Goal: Information Seeking & Learning: Learn about a topic

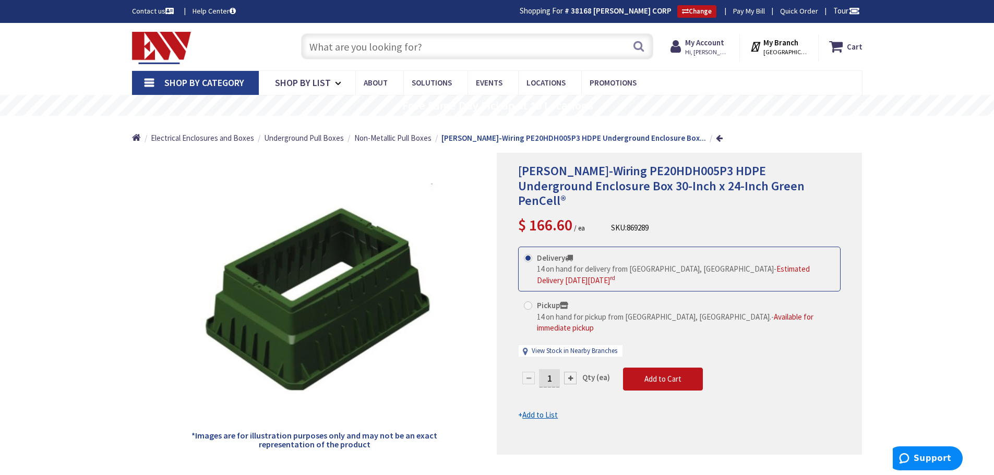
click at [440, 50] on input "text" at bounding box center [477, 46] width 352 height 26
paste input "HPC2436 x 36 Handhole Assembly"
type input "HPC2436 x 36 Handhole Assembly"
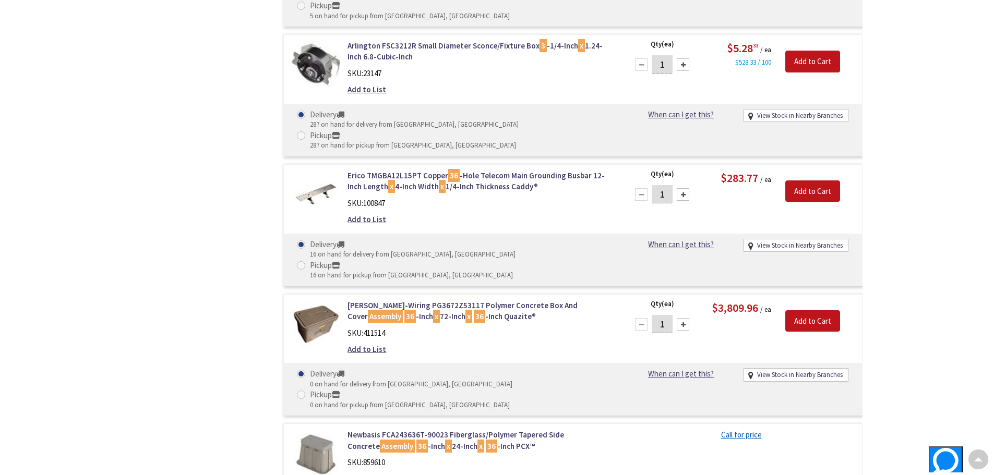
type input "[GEOGRAPHIC_DATA], [GEOGRAPHIC_DATA]"
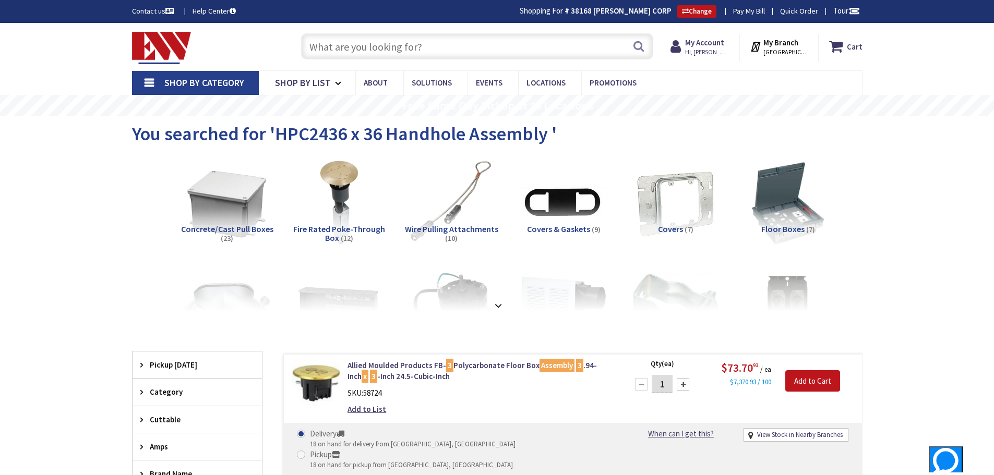
click at [465, 48] on input "text" at bounding box center [477, 46] width 352 height 26
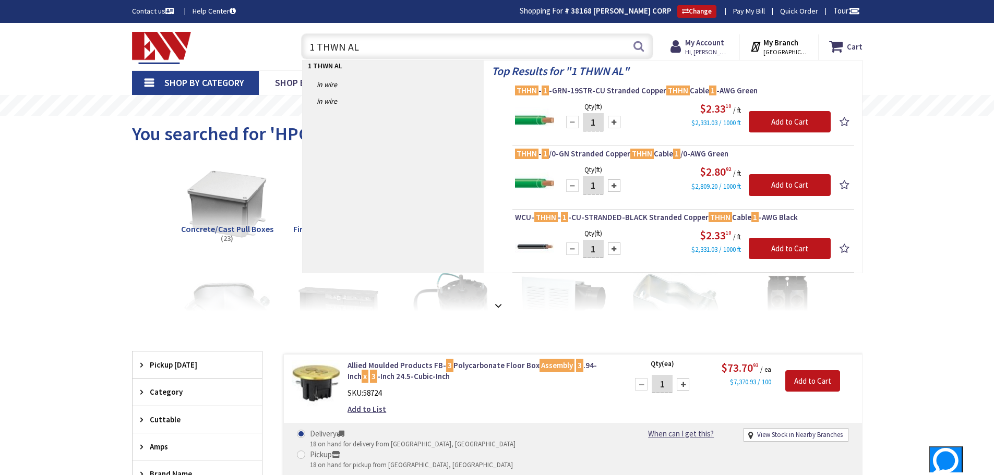
click at [370, 46] on input "1 THWN AL" at bounding box center [477, 46] width 352 height 26
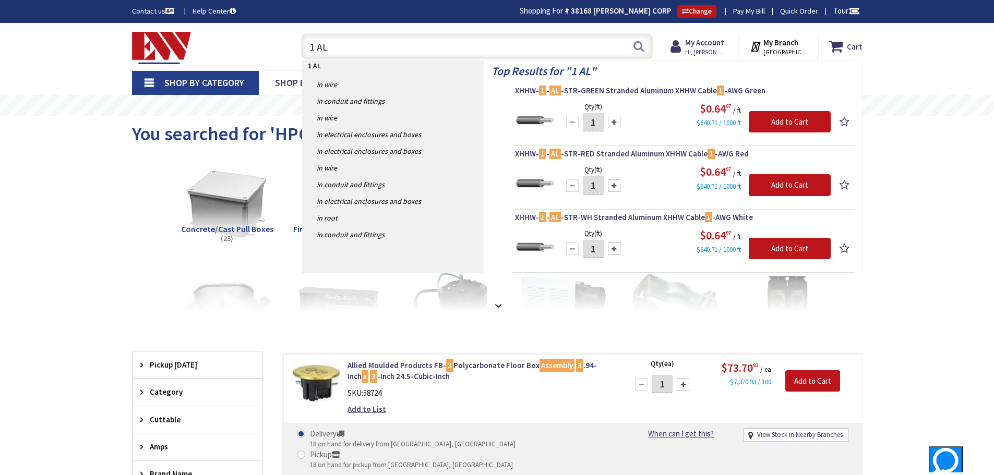
click at [349, 41] on input "1 AL" at bounding box center [477, 46] width 352 height 26
click at [351, 42] on input "1 AL" at bounding box center [477, 46] width 352 height 26
click at [360, 43] on input "1 AL" at bounding box center [477, 46] width 352 height 26
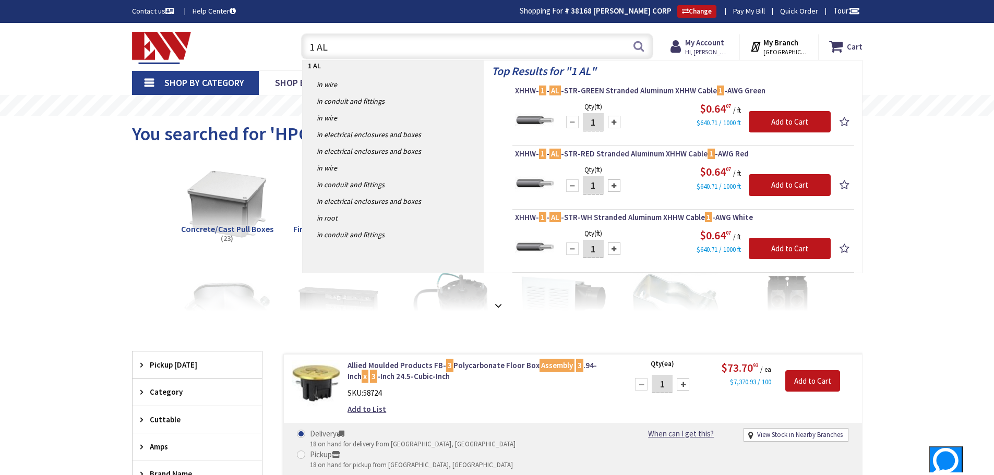
click at [361, 45] on input "1 AL" at bounding box center [477, 46] width 352 height 26
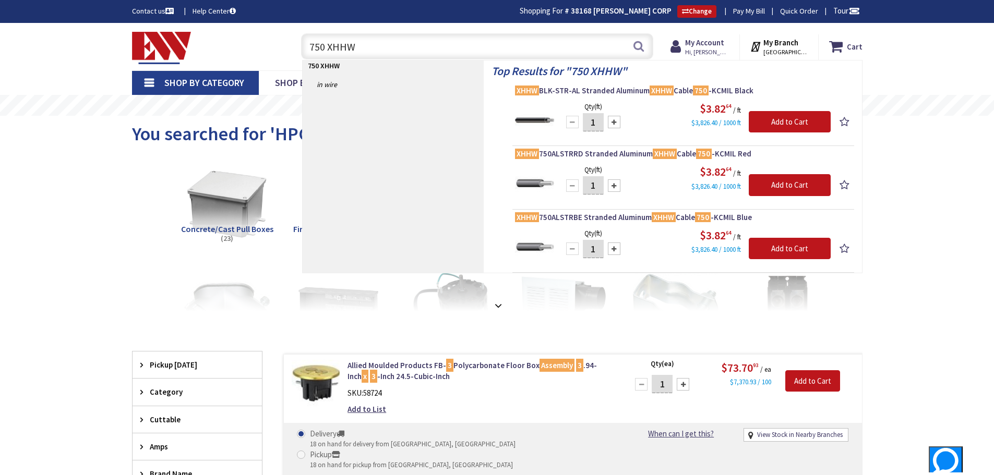
click at [327, 47] on input "750 XHHW" at bounding box center [477, 46] width 352 height 26
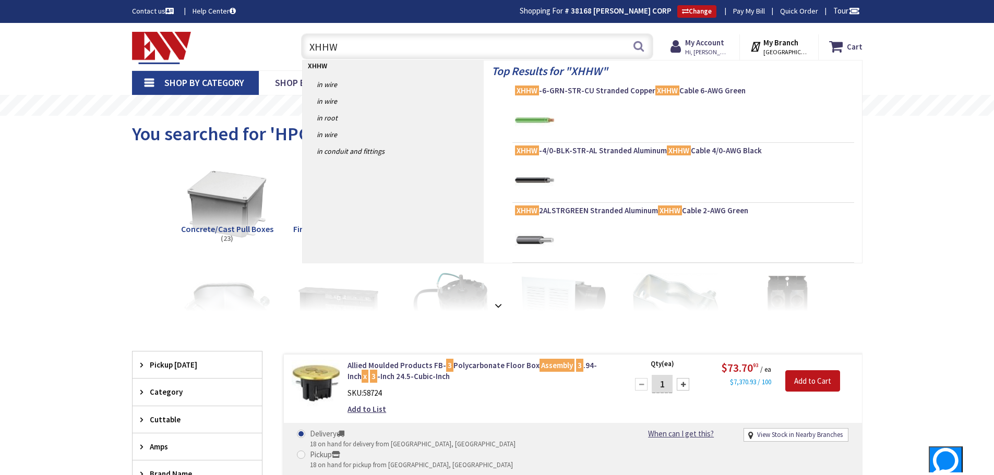
click at [350, 47] on input "XHHW" at bounding box center [477, 46] width 352 height 26
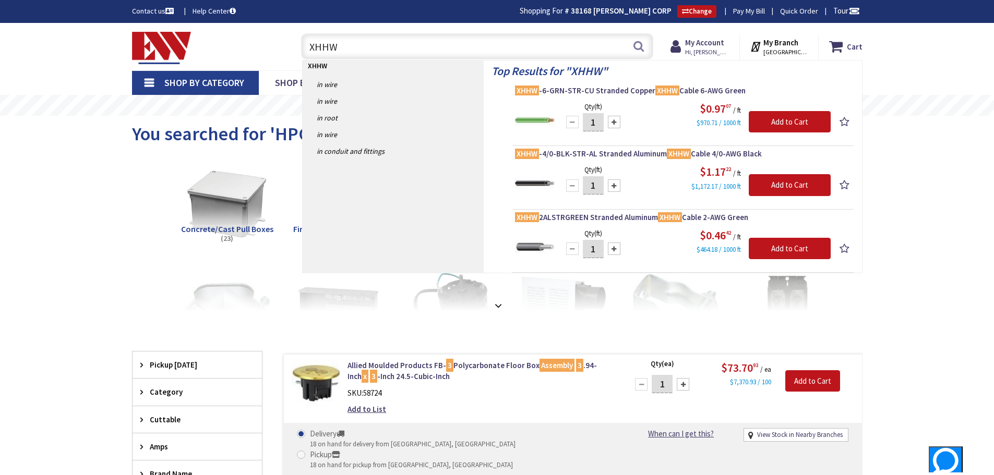
type input "XHHW 4"
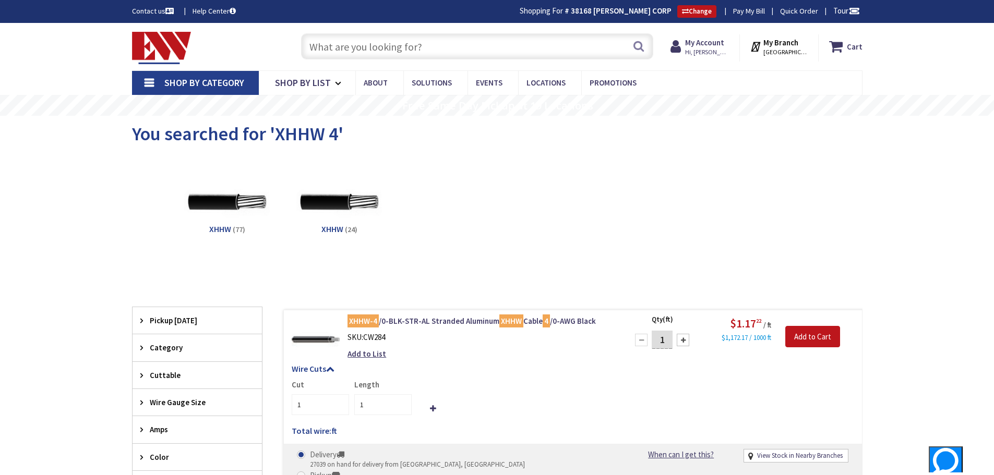
click at [442, 49] on input "text" at bounding box center [477, 46] width 352 height 26
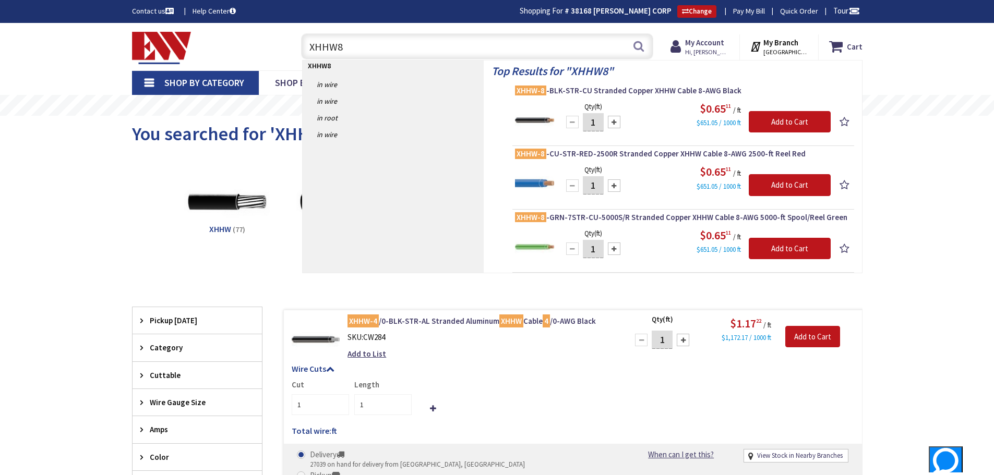
click at [336, 49] on input "XHHW8" at bounding box center [477, 46] width 352 height 26
click at [349, 47] on input "XHHW 8" at bounding box center [477, 46] width 352 height 26
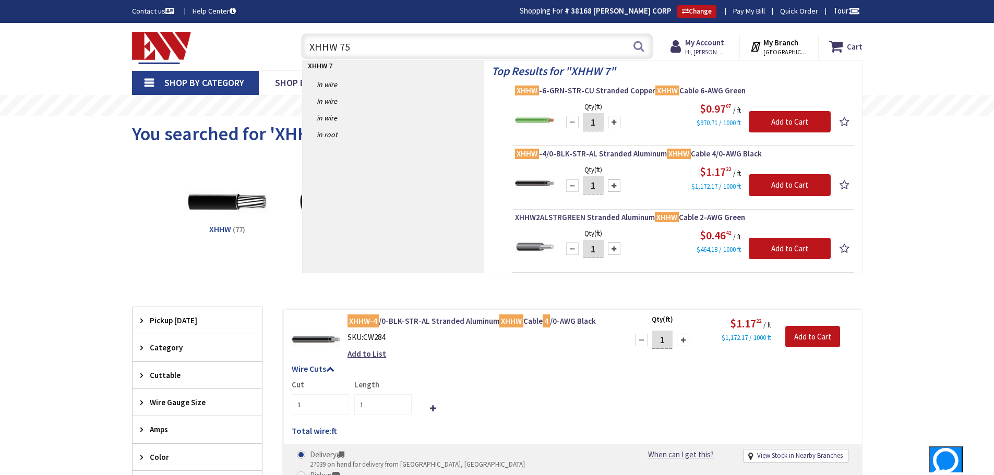
type input "XHHW 750"
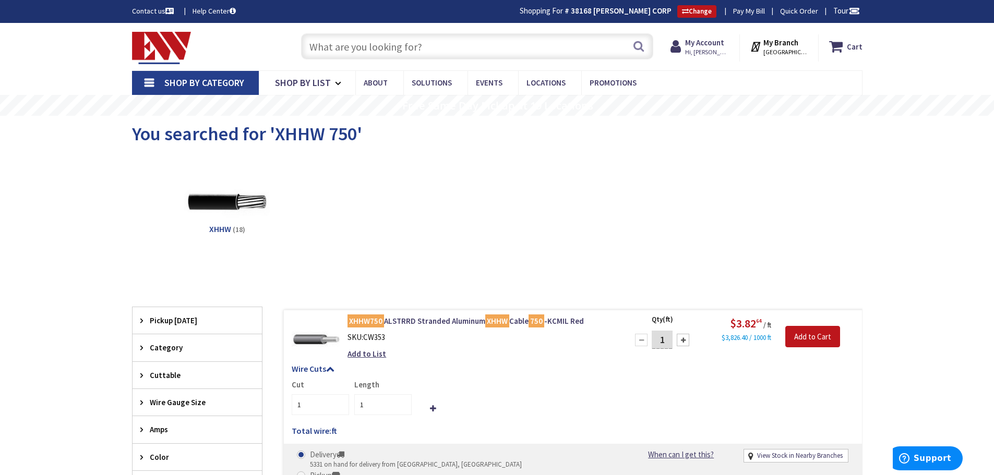
click at [431, 54] on input "text" at bounding box center [477, 46] width 352 height 26
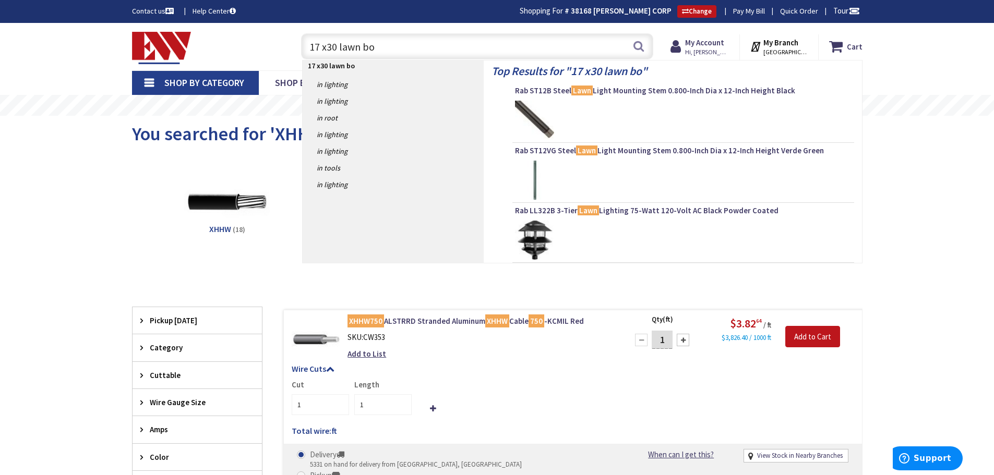
type input "17 x30 lawn box"
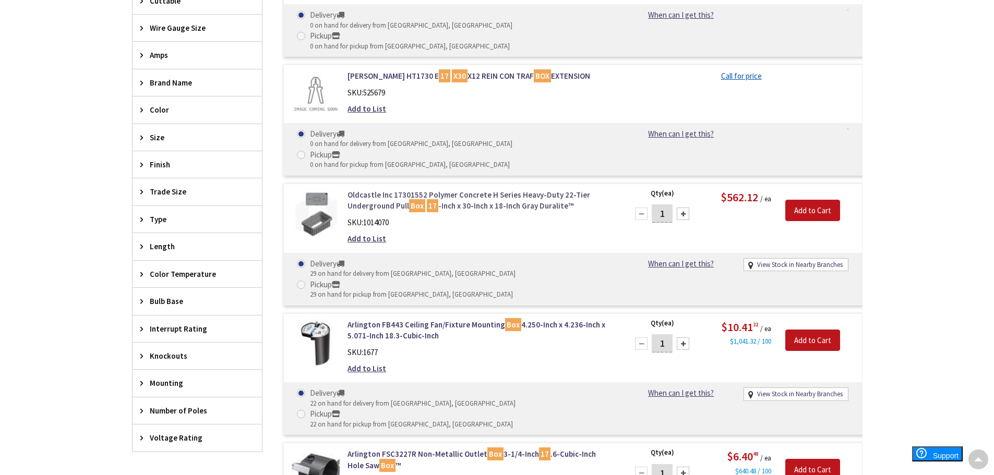
click at [487, 189] on link "Oldcastle Inc 17301552 Polymer Concrete H Series Heavy-Duty 22-Tier Underground…" at bounding box center [481, 200] width 266 height 22
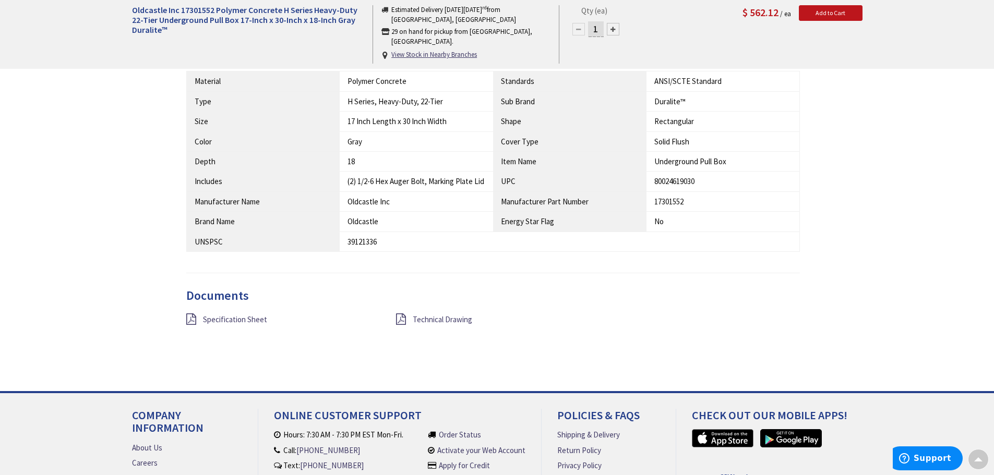
scroll to position [470, 0]
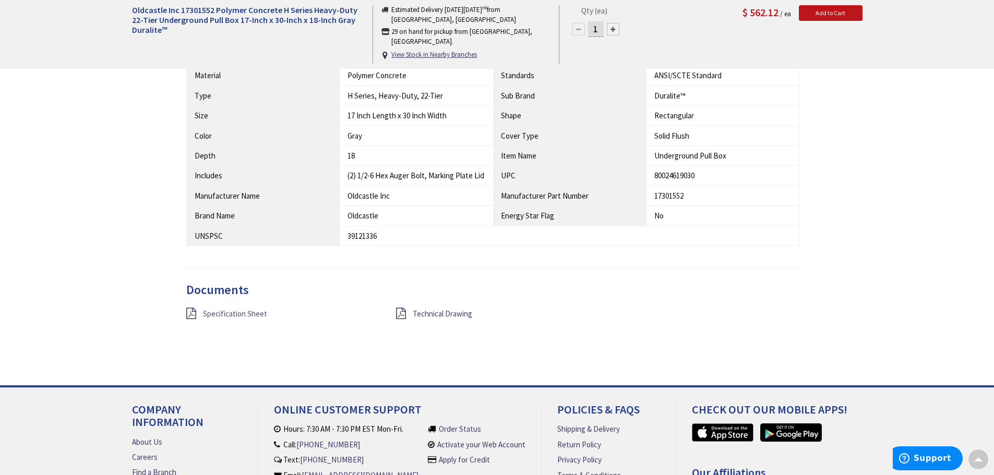
click at [243, 314] on span "Specification Sheet" at bounding box center [235, 314] width 64 height 10
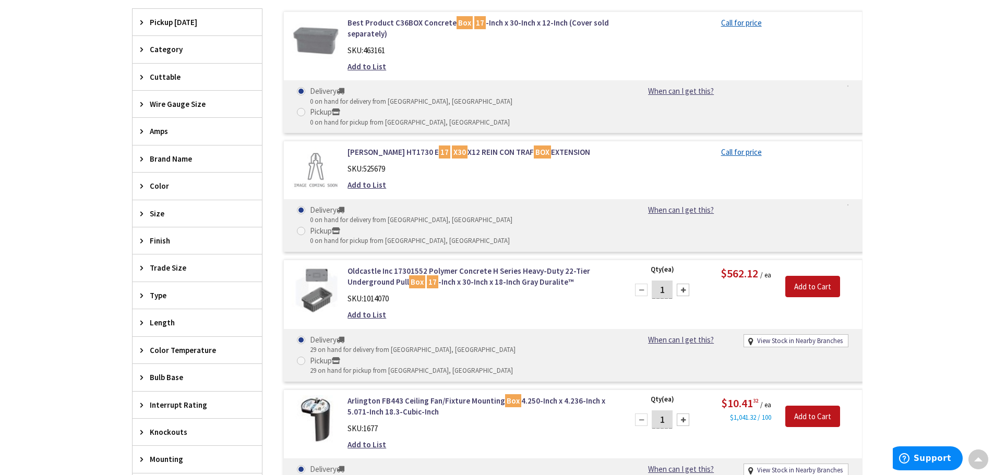
scroll to position [365, 0]
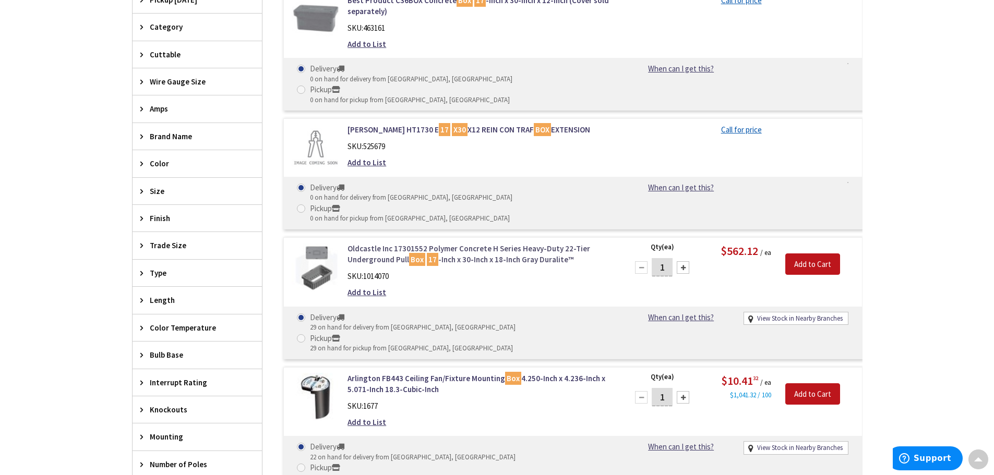
click at [506, 243] on link "Oldcastle Inc 17301552 Polymer Concrete H Series Heavy-Duty 22-Tier Underground…" at bounding box center [481, 254] width 266 height 22
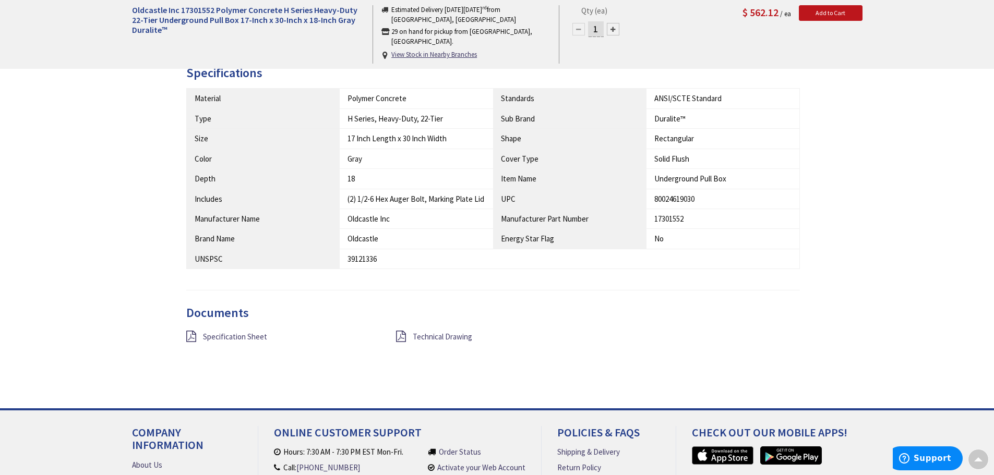
scroll to position [470, 0]
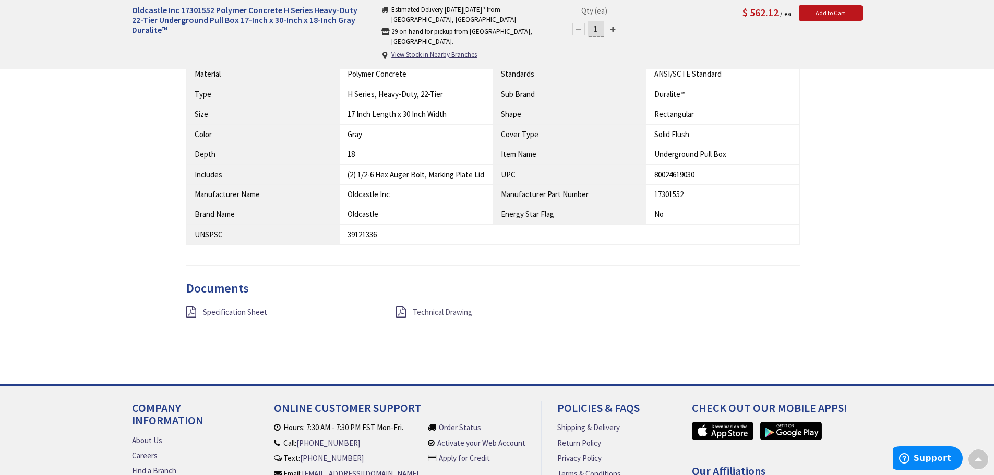
click at [446, 311] on span "Technical Drawing" at bounding box center [442, 312] width 59 height 10
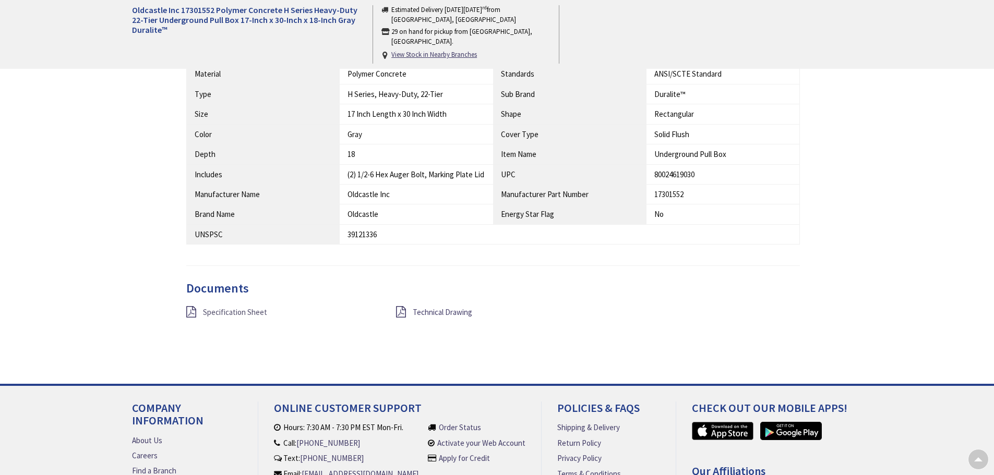
click at [233, 313] on span "Specification Sheet" at bounding box center [235, 312] width 64 height 10
